Goal: Information Seeking & Learning: Understand process/instructions

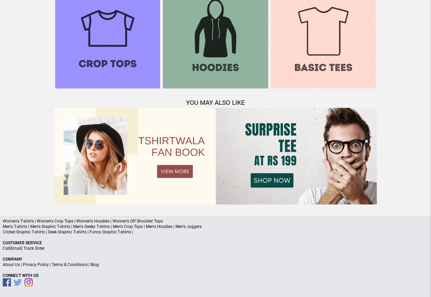
scroll to position [657, 0]
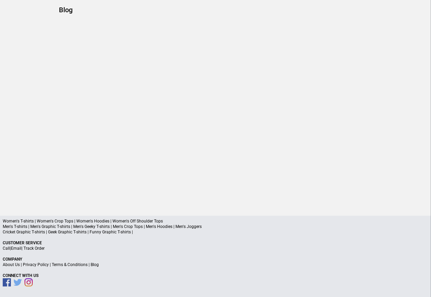
scroll to position [32, 0]
